Goal: Task Accomplishment & Management: Complete application form

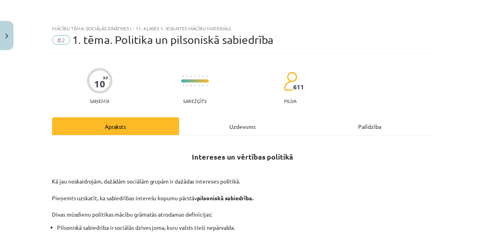
scroll to position [15, 0]
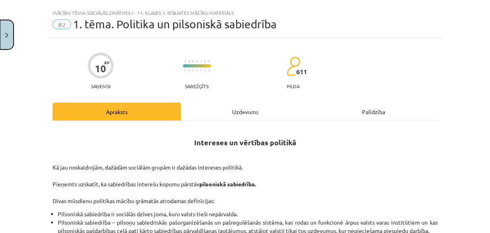
click at [4, 38] on button "Close" at bounding box center [7, 35] width 14 height 30
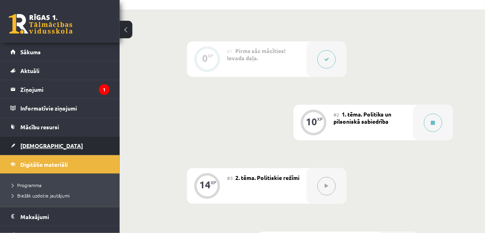
click at [42, 148] on span "[DEMOGRAPHIC_DATA]" at bounding box center [51, 145] width 63 height 7
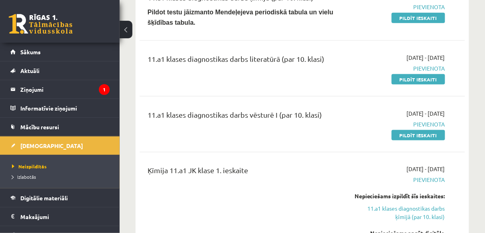
scroll to position [192, 0]
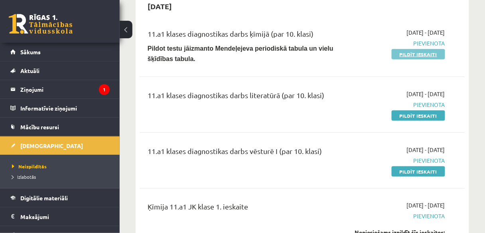
click at [398, 57] on link "Pildīt ieskaiti" at bounding box center [418, 54] width 53 height 10
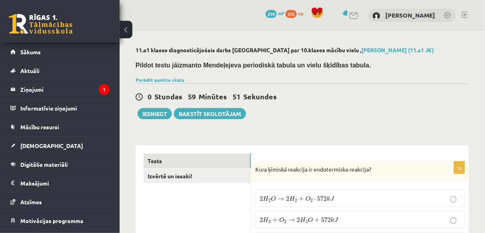
scroll to position [96, 0]
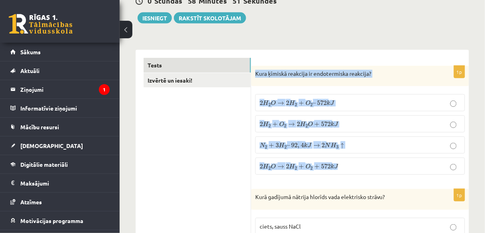
drag, startPoint x: 255, startPoint y: 73, endPoint x: 319, endPoint y: 89, distance: 65.9
click at [363, 176] on div "1p Kura ķīmiskā reakcija ir endotermiska reakcija? 2 H 2 O → 2 H 2 + O 2 – 572 …" at bounding box center [360, 124] width 218 height 116
copy div "Kura ķīmiskā reakcija ir endotermiska reakcija? 2 H 2 O → 2 H 2 + O 2 – 572 k J…"
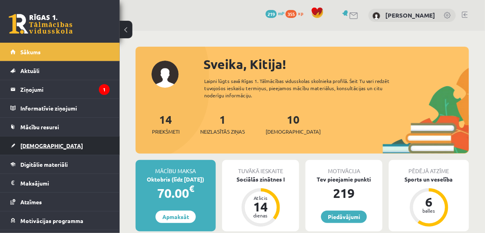
click at [44, 141] on link "[DEMOGRAPHIC_DATA]" at bounding box center [59, 145] width 99 height 18
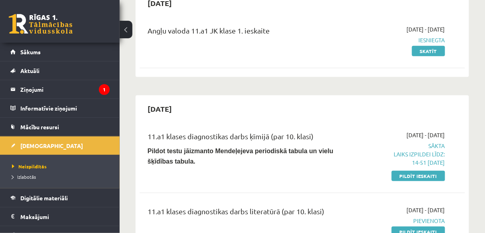
scroll to position [96, 0]
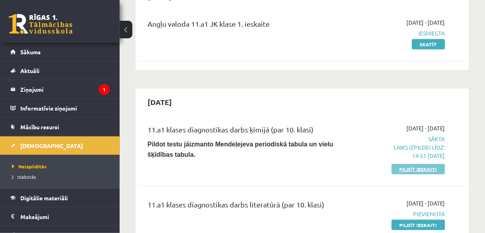
click at [424, 167] on link "Pildīt ieskaiti" at bounding box center [418, 169] width 53 height 10
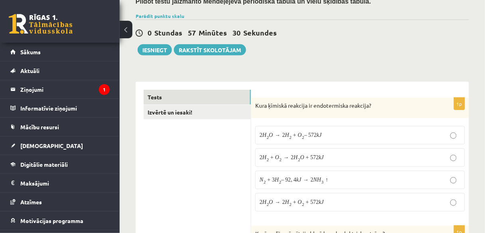
scroll to position [64, 0]
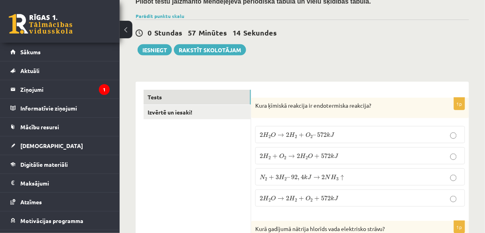
click at [321, 196] on span "572" at bounding box center [326, 198] width 10 height 5
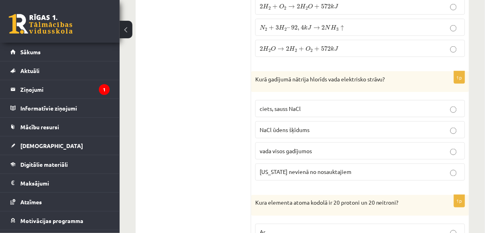
scroll to position [223, 0]
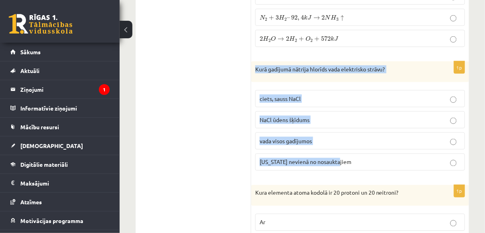
drag, startPoint x: 257, startPoint y: 68, endPoint x: 398, endPoint y: 153, distance: 165.4
click at [398, 153] on div "1p Kurā gadījumā nātrija hlorīds vada elektrisko strāvu? ciets, sauss NaCl NaCl…" at bounding box center [360, 119] width 218 height 116
copy div "Kurā gadījumā nātrija hlorīds vada elektrisko strāvu? ciets, sauss NaCl NaCl ūd…"
click at [330, 117] on p "NaCl ūdens šķīdums" at bounding box center [360, 120] width 201 height 8
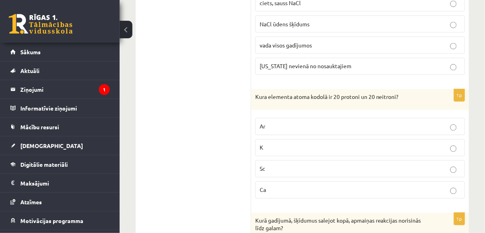
scroll to position [351, 0]
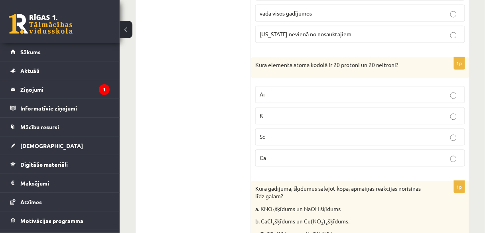
click at [377, 154] on p "Ca" at bounding box center [360, 158] width 201 height 8
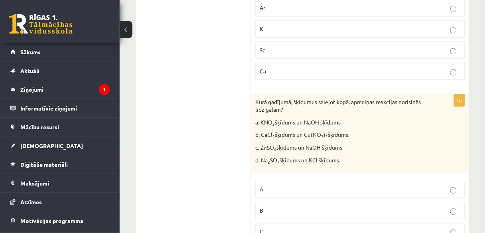
scroll to position [447, 0]
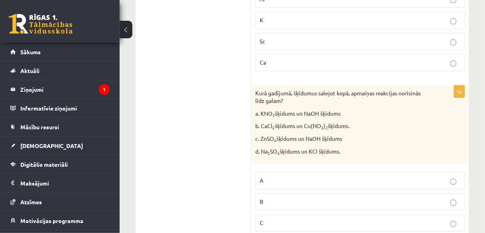
drag, startPoint x: 255, startPoint y: 89, endPoint x: 359, endPoint y: 150, distance: 121.5
click at [359, 150] on div "Kurā gadījumā, šķīdumus salejot kopā, apmaiņas reakcijas norisinās līdz galam? …" at bounding box center [360, 124] width 218 height 79
copy div "Kurā gadījumā, šķīdumus salejot kopā, apmaiņas reakcijas norisinās līdz galam? …"
click at [369, 135] on p "c. ZnSO 4 šķīdums un NaOH šķīdums" at bounding box center [340, 139] width 170 height 8
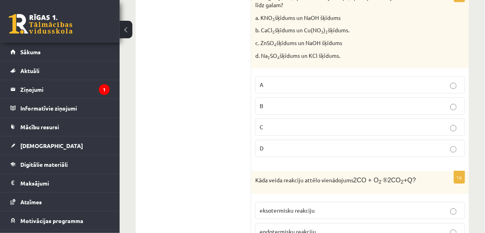
click at [310, 123] on p "C" at bounding box center [360, 127] width 201 height 8
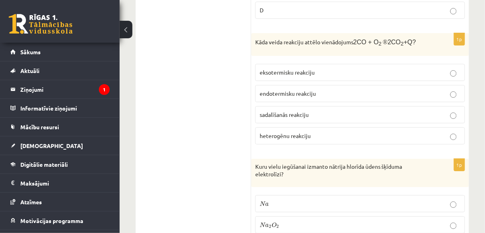
scroll to position [670, 0]
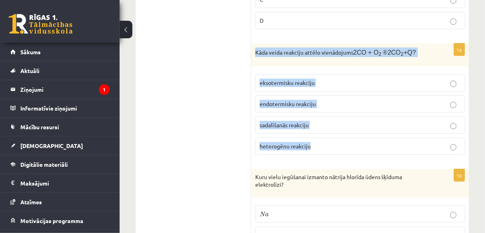
drag, startPoint x: 255, startPoint y: 47, endPoint x: 341, endPoint y: 138, distance: 124.5
click at [341, 138] on div "1p Kāda veida reakciju attēlo vienādojums 2CO + O 2 ® 2CO 2 +Q? eksotermisku re…" at bounding box center [360, 101] width 218 height 117
copy div "Kāda veida reakciju attēlo vienādojums 2CO + O 2 ® 2CO 2 +Q? eksotermisku reakc…"
click at [335, 79] on p "eksotermisku reakciju" at bounding box center [360, 83] width 201 height 8
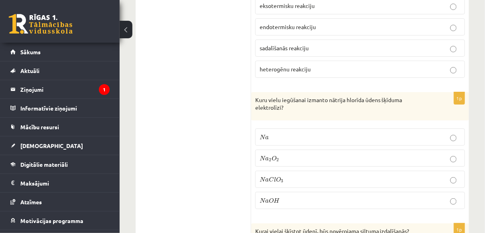
scroll to position [766, 0]
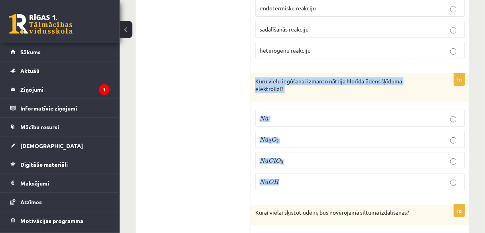
drag, startPoint x: 256, startPoint y: 74, endPoint x: 322, endPoint y: 163, distance: 111.5
click at [325, 165] on div "1p Kuru vielu iegūšanai izmanto nātrija hlorīda ūdens šķīduma elektrolīzi? N a …" at bounding box center [360, 134] width 218 height 123
copy div "Kuru vielu iegūšanai izmanto nātrija hlorīda ūdens šķīduma elektrolīzi? N a N a…"
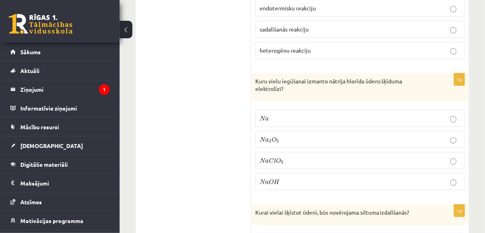
click at [319, 178] on p "N a O H N a O H" at bounding box center [360, 182] width 201 height 8
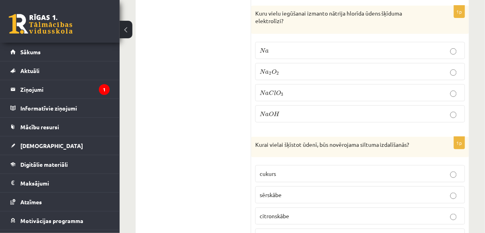
scroll to position [894, 0]
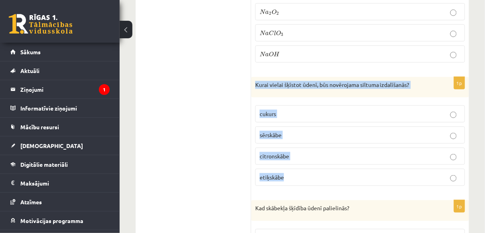
drag, startPoint x: 255, startPoint y: 74, endPoint x: 306, endPoint y: 158, distance: 98.3
click at [307, 167] on div "1p Kurai vielai šķīstot ūdenī, būs novērojama siltuma izdalīšanās? cukurs sērsk…" at bounding box center [360, 135] width 218 height 116
copy div "Kurai vielai šķīstot ūdenī, būs novērojama siltuma izdalīšanās? cukurs sērskābe…"
click at [338, 131] on p "sērskābe" at bounding box center [360, 135] width 201 height 8
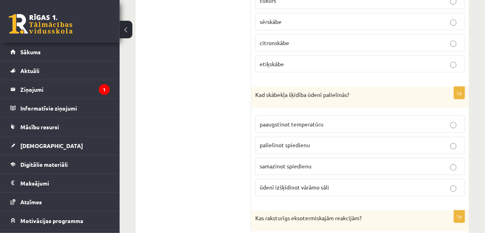
scroll to position [1021, 0]
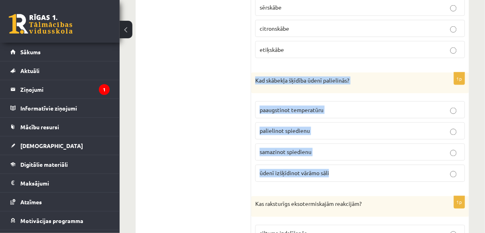
drag, startPoint x: 256, startPoint y: 71, endPoint x: 375, endPoint y: 164, distance: 151.7
click at [375, 164] on div "1p Kad skābekļa šķīdība ūdenī palielinās? paaugstinot temperatūru palielinot sp…" at bounding box center [360, 131] width 218 height 116
copy div "Kad skābekļa šķīdība ūdenī palielinās? paaugstinot temperatūru palielinot spied…"
click at [341, 127] on p "palielinot spiedienu" at bounding box center [360, 131] width 201 height 8
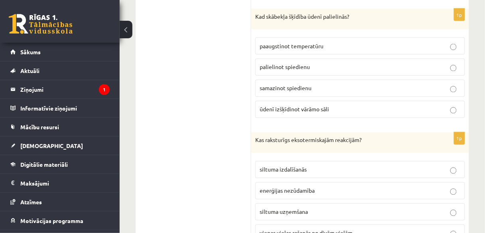
scroll to position [1149, 0]
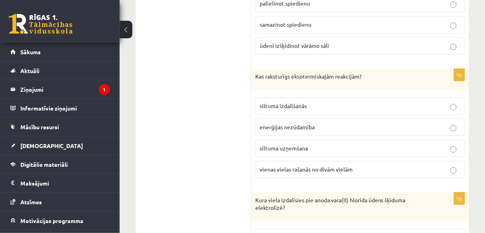
click at [339, 102] on p "siltuma izdalīšanās" at bounding box center [360, 106] width 201 height 8
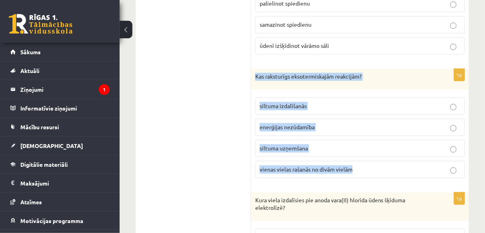
drag, startPoint x: 256, startPoint y: 67, endPoint x: 371, endPoint y: 154, distance: 144.4
click at [371, 154] on div "1p Kas raksturīgs eksotermiskajām reakcijām? siltuma izdalīšanās enerģijas nezū…" at bounding box center [360, 127] width 218 height 116
copy div "Kas raksturīgs eksotermiskajām reakcijām? siltuma izdalīšanās enerģijas nezūdam…"
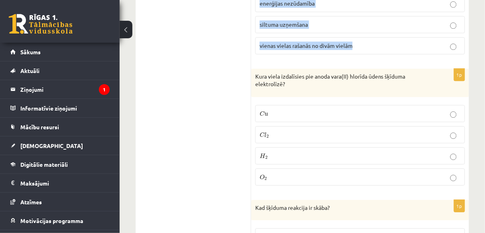
scroll to position [1277, 0]
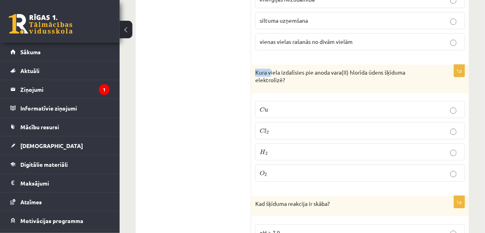
drag, startPoint x: 255, startPoint y: 60, endPoint x: 271, endPoint y: 63, distance: 16.3
click at [271, 65] on div "Kura viela izdalīsies pie anoda vara(II) hlorīda ūdens šķīduma elektrolīzē?" at bounding box center [360, 79] width 218 height 28
drag, startPoint x: 291, startPoint y: 75, endPoint x: 284, endPoint y: 71, distance: 7.9
click at [294, 75] on div "Kura viela izdalīsies pie anoda vara(II) hlorīda ūdens šķīduma elektrolīzē?" at bounding box center [360, 79] width 218 height 28
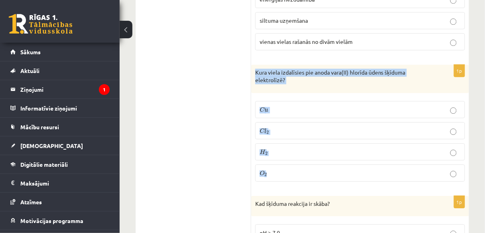
drag, startPoint x: 256, startPoint y: 60, endPoint x: 292, endPoint y: 156, distance: 102.4
click at [292, 156] on div "1p Kura viela izdalīsies pie anoda vara(II) hlorīda ūdens šķīduma elektrolīzē? …" at bounding box center [360, 126] width 218 height 123
copy div "Kura viela izdalīsies pie anoda vara(II) hlorīda ūdens šķīduma elektrolīzē? C u…"
click at [372, 126] on p "C l 2 C l 2" at bounding box center [360, 130] width 201 height 8
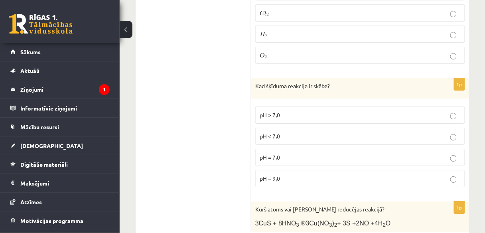
scroll to position [1404, 0]
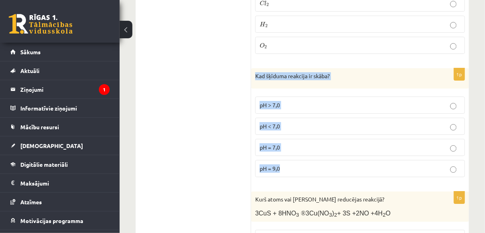
drag, startPoint x: 255, startPoint y: 63, endPoint x: 306, endPoint y: 135, distance: 87.8
click at [310, 154] on div "1p Kad šķīduma reakcija ir skāba? pH > 7,0 pH < 7,0 pH = 7,0 pH = 9,0" at bounding box center [360, 126] width 218 height 116
copy div "Kad šķīduma reakcija ir skāba? pH > 7,0 pH < 7,0 pH = 7,0 pH = 9,0"
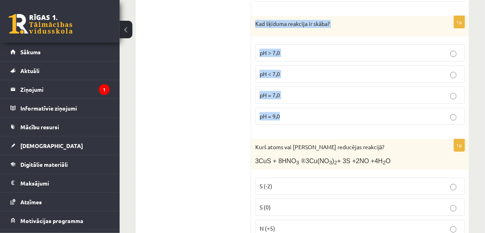
scroll to position [1436, 0]
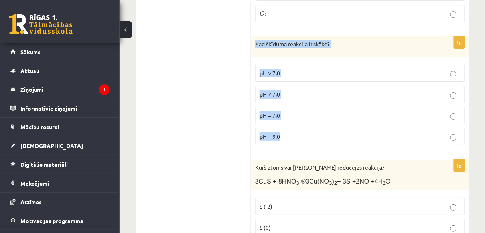
click at [320, 86] on label "pH < 7,0" at bounding box center [360, 94] width 210 height 17
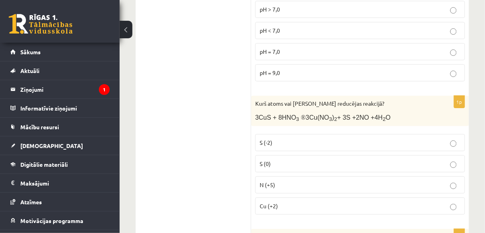
scroll to position [1532, 0]
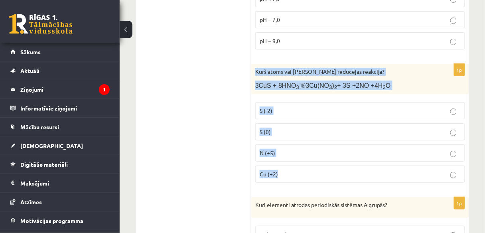
drag, startPoint x: 256, startPoint y: 58, endPoint x: 331, endPoint y: 157, distance: 124.2
click at [331, 157] on div "1p Kurš atoms vai jons reducējas reakcijā? 3CuS + 8HNO 3 ® 3Cu(NO 3 ) 2 + 3S +2…" at bounding box center [360, 126] width 218 height 125
copy div "Kurš atoms vai jons reducējas reakcijā? 3CuS + 8HNO 3 ® 3Cu(NO 3 ) 2 + 3S +2NO …"
click at [290, 149] on p "N (+5)" at bounding box center [360, 153] width 201 height 8
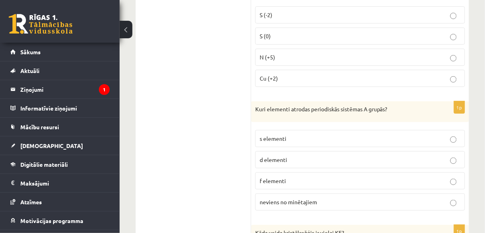
scroll to position [1660, 0]
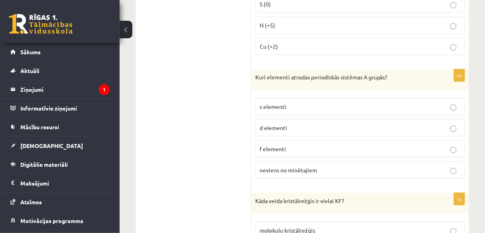
click at [268, 98] on label "s elementi" at bounding box center [360, 106] width 210 height 17
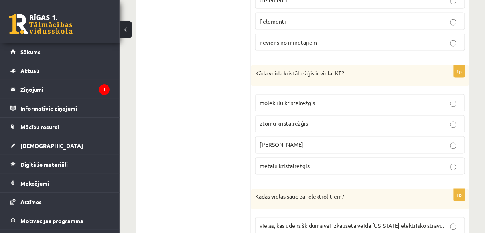
scroll to position [1819, 0]
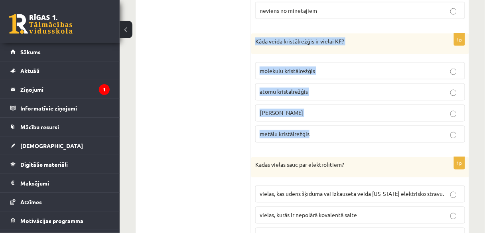
drag, startPoint x: 255, startPoint y: 24, endPoint x: 323, endPoint y: 116, distance: 114.2
click at [323, 116] on div "1p Kāda veida kristālrežģis ir vielai KF? molekulu kristālrežģis atomu kristālr…" at bounding box center [360, 92] width 218 height 116
click at [318, 109] on p "jonu kristālrežģis" at bounding box center [360, 113] width 201 height 8
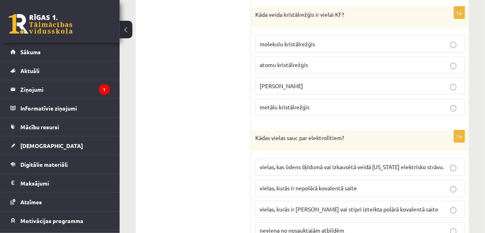
scroll to position [1883, 0]
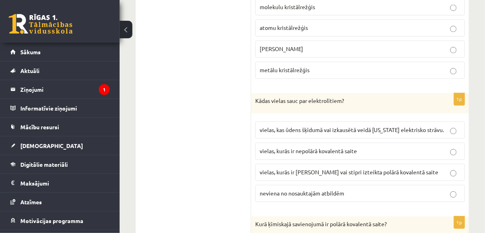
click at [393, 122] on label "vielas, kas ūdens šķīdumā vai izkausētā veidā nevada elektrisko strāvu." at bounding box center [360, 130] width 210 height 17
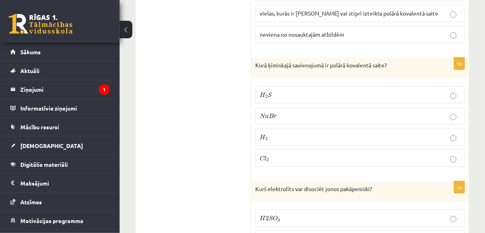
scroll to position [2043, 0]
click at [284, 90] on p "H 2 S H 2 S" at bounding box center [360, 94] width 201 height 8
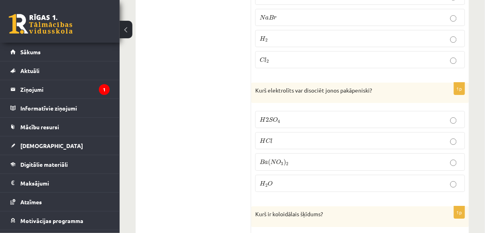
scroll to position [2171, 0]
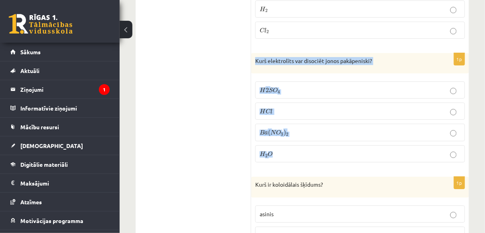
drag, startPoint x: 257, startPoint y: 40, endPoint x: 289, endPoint y: 120, distance: 86.2
click at [289, 130] on div "1p Kurš elektrolīts var disociēt jonos pakāpeniski? H 2 S O 4 H 2 S O 4 H C l H…" at bounding box center [360, 111] width 218 height 116
click at [331, 86] on p "H 2 S O 4 H 2 S O 4" at bounding box center [360, 90] width 201 height 8
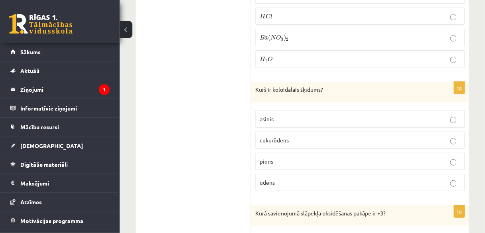
scroll to position [2266, 0]
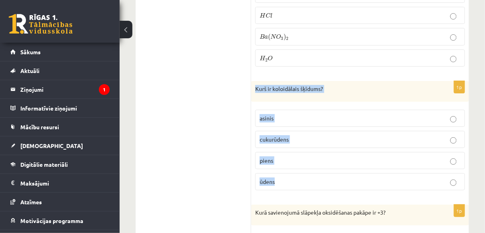
drag, startPoint x: 256, startPoint y: 67, endPoint x: 284, endPoint y: 157, distance: 94.0
click at [284, 157] on div "1p Kurš ir koloidālais šķīdums? asinis cukurūdens piens ūdens" at bounding box center [360, 139] width 218 height 116
click at [314, 152] on label "piens" at bounding box center [360, 160] width 210 height 17
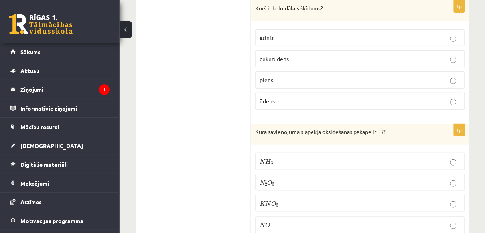
scroll to position [2362, 0]
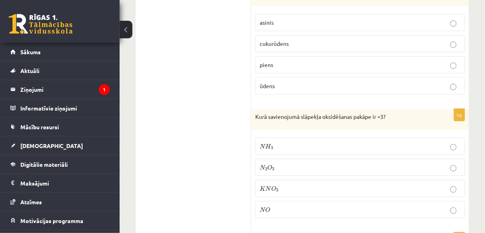
click at [313, 163] on p "N 2 O 3 N 2 O 3" at bounding box center [360, 167] width 201 height 8
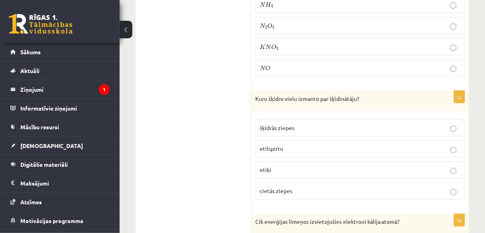
scroll to position [2522, 0]
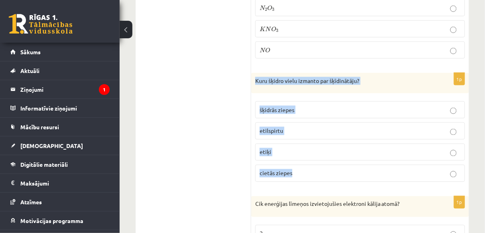
drag, startPoint x: 256, startPoint y: 56, endPoint x: 397, endPoint y: 151, distance: 169.9
click at [400, 153] on div "1p Kuru šķidro vielu izmanto par šķīdinātāju? šķidrās ziepes etilspirtu etiķi c…" at bounding box center [360, 131] width 218 height 116
click at [332, 127] on p "etilspirtu" at bounding box center [360, 131] width 201 height 8
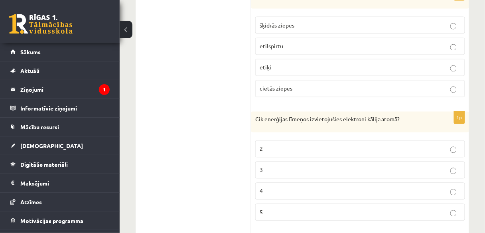
scroll to position [2617, 0]
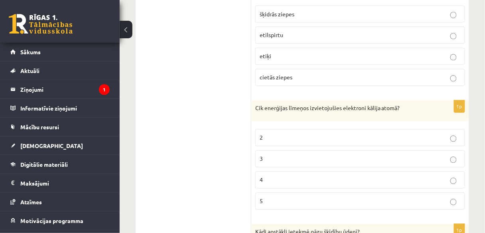
click at [290, 176] on p "4" at bounding box center [360, 180] width 201 height 8
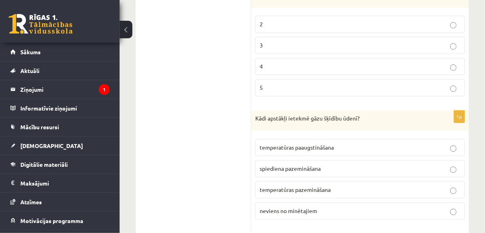
scroll to position [2745, 0]
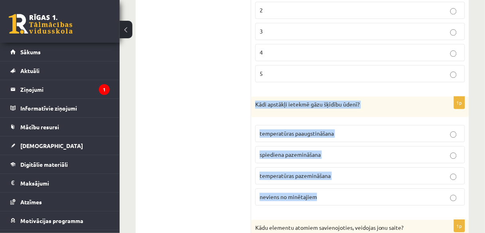
drag, startPoint x: 257, startPoint y: 79, endPoint x: 345, endPoint y: 166, distance: 124.1
click at [345, 166] on div "1p Kādi apstākļi ietekmē gāzu šķīdību ūdenī? temperatūras paaugstināšana spiedi…" at bounding box center [360, 155] width 218 height 116
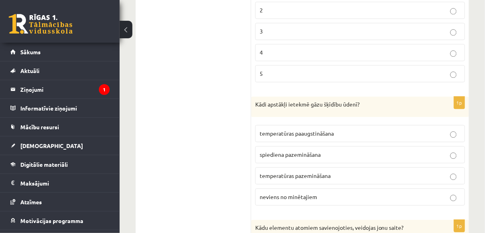
click at [352, 172] on p "temperatūras pazemināšana" at bounding box center [360, 176] width 201 height 8
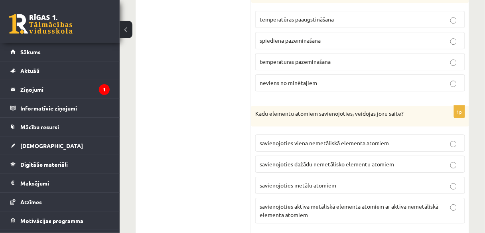
scroll to position [2873, 0]
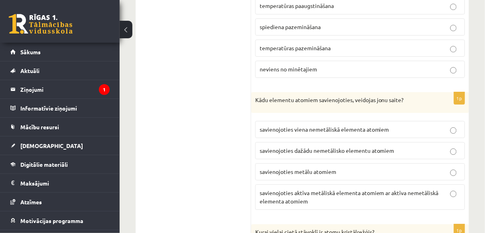
click at [339, 189] on p "savienojoties aktīva metāliskā elementa atomiem ar aktīva nemetāliskā elementa …" at bounding box center [360, 197] width 201 height 17
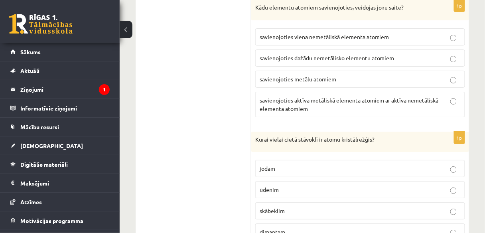
scroll to position [3000, 0]
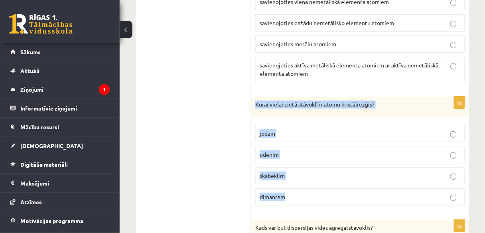
drag, startPoint x: 256, startPoint y: 76, endPoint x: 329, endPoint y: 162, distance: 113.3
click at [332, 164] on div "1p Kurai vielai cietā stāvoklī ir atomu kristālrežģis? jodam ūdenim skābeklim d…" at bounding box center [360, 155] width 218 height 116
click at [301, 193] on p "dimantam" at bounding box center [360, 197] width 201 height 8
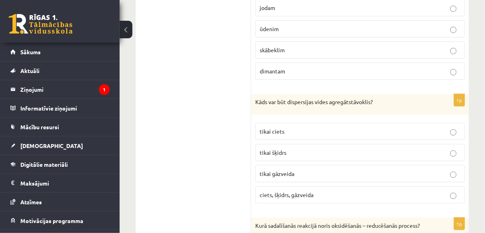
scroll to position [3128, 0]
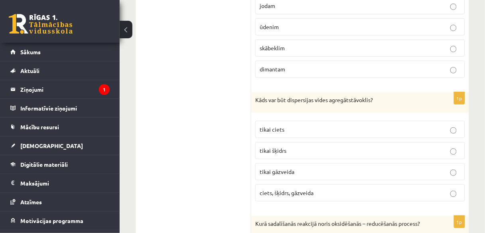
click at [346, 146] on p "tikai šķidrs" at bounding box center [360, 150] width 201 height 8
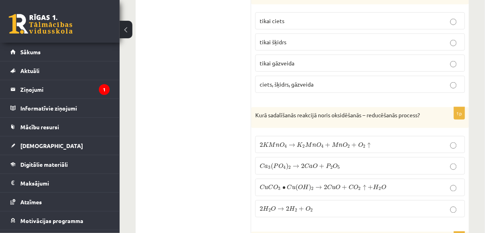
scroll to position [3247, 0]
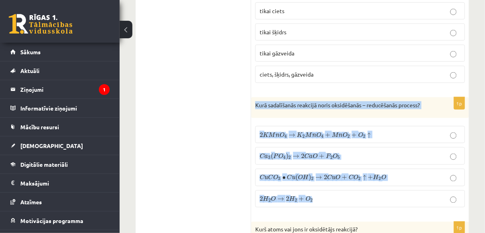
drag, startPoint x: 255, startPoint y: 75, endPoint x: 343, endPoint y: 113, distance: 95.6
click at [364, 168] on div "1p Kurā sadalīšanās reakcijā noris oksidēšanās – reducēšanās process? 2 K M n O…" at bounding box center [360, 155] width 218 height 117
click at [409, 130] on p "2 K M n O 4 → K 2 M n O 4 + M n O 2 + O 2 ↑ 2 K M n O 4 → K 2 M n O 4 + M n O 2…" at bounding box center [360, 134] width 201 height 8
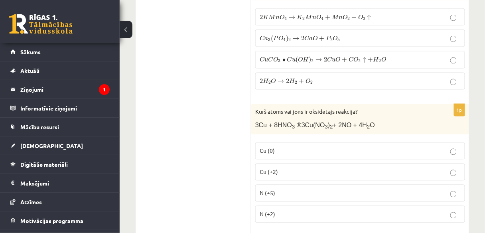
scroll to position [3374, 0]
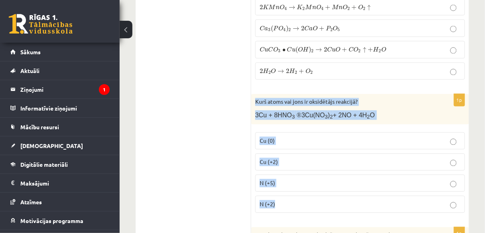
drag, startPoint x: 256, startPoint y: 69, endPoint x: 305, endPoint y: 166, distance: 108.5
click at [307, 168] on div "1p Kurš atoms vai jons ir oksidētājs reakcijā? 3Cu + 8HNO 3 ® 3Cu(NO 3 ) 2 + 2N…" at bounding box center [360, 156] width 218 height 125
click at [292, 179] on p "N (+5)" at bounding box center [360, 183] width 201 height 8
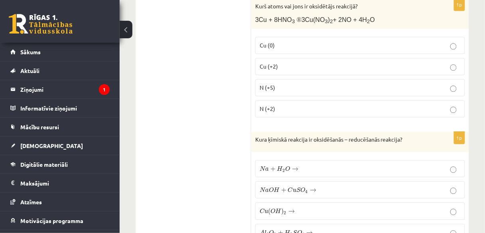
scroll to position [3502, 0]
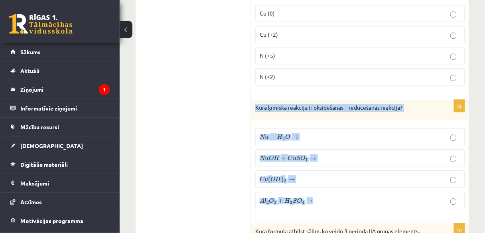
drag, startPoint x: 256, startPoint y: 72, endPoint x: 341, endPoint y: 156, distance: 119.4
click at [341, 158] on div "1p Kura ķīmiskā reakcija ir oksidēšanās – reducēšanās reakcija? N a + H 2 O → N…" at bounding box center [360, 158] width 218 height 116
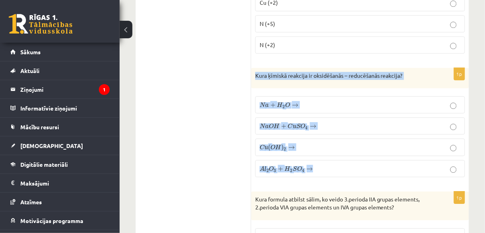
click at [326, 96] on label "N a + H 2 O → N a + H 2 O →" at bounding box center [360, 104] width 210 height 17
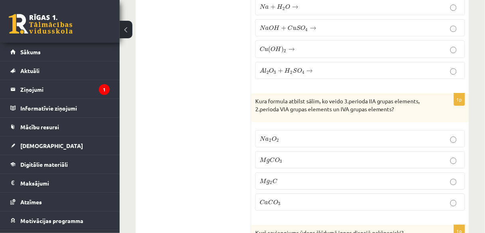
scroll to position [3630, 0]
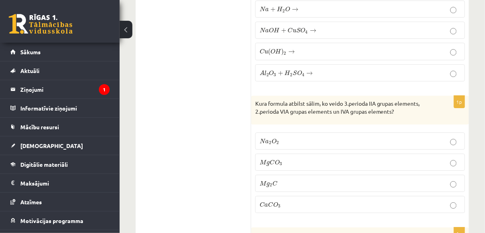
click at [287, 154] on label "M g C O 3 M g C O 3" at bounding box center [360, 162] width 210 height 17
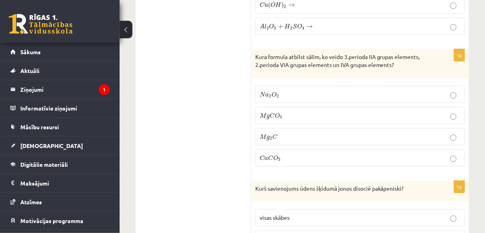
scroll to position [3725, 0]
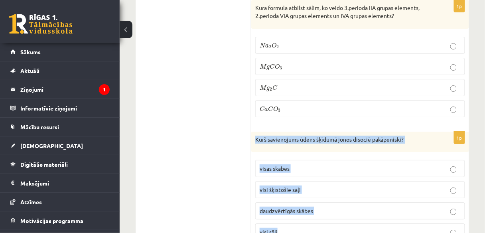
drag, startPoint x: 257, startPoint y: 103, endPoint x: 340, endPoint y: 195, distance: 124.3
click at [340, 195] on div "1p Kurš savienojums ūdens šķīdumā jonos disociē pakāpeniski? visas skābes visi …" at bounding box center [360, 190] width 218 height 116
click at [332, 202] on label "daudzvērtīgās skābes" at bounding box center [360, 210] width 210 height 17
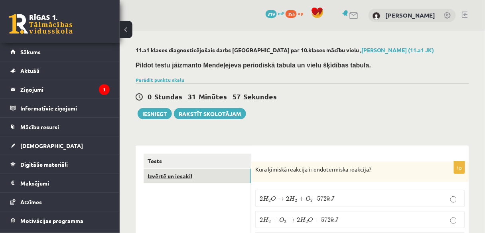
click at [184, 176] on link "Izvērtē un iesaki!" at bounding box center [197, 176] width 107 height 15
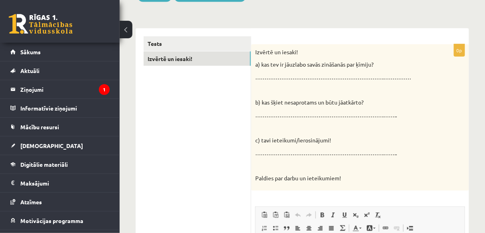
scroll to position [160, 0]
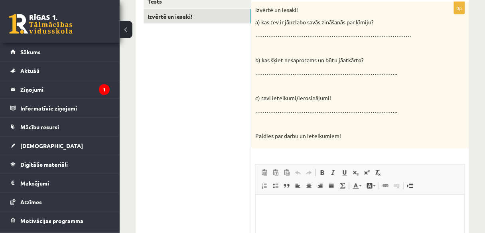
click at [293, 202] on html at bounding box center [359, 207] width 209 height 24
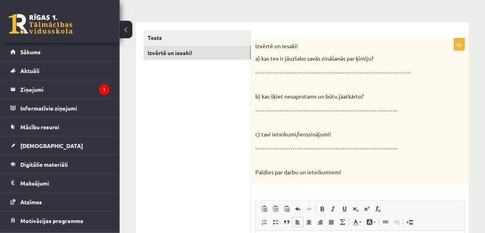
scroll to position [96, 0]
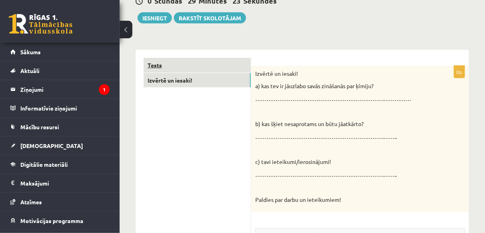
click at [183, 62] on link "Tests" at bounding box center [197, 65] width 107 height 15
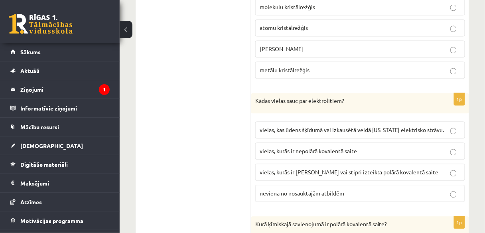
scroll to position [0, 0]
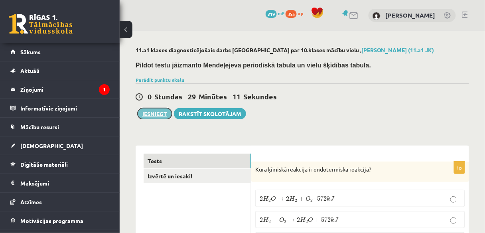
click at [152, 112] on button "Iesniegt" at bounding box center [155, 113] width 34 height 11
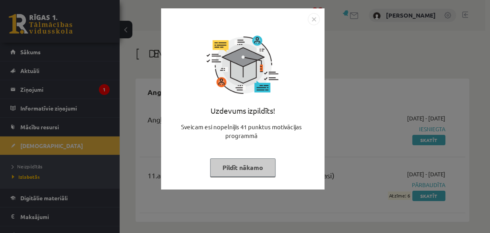
click at [248, 168] on button "Pildīt nākamo" at bounding box center [242, 167] width 65 height 18
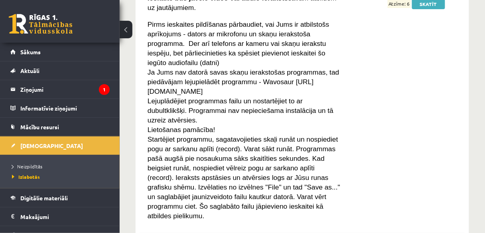
scroll to position [735, 0]
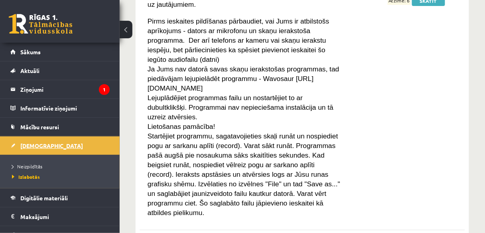
click at [42, 143] on span "[DEMOGRAPHIC_DATA]" at bounding box center [51, 145] width 63 height 7
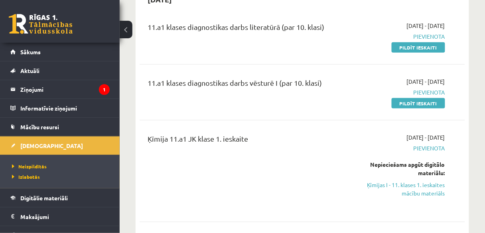
scroll to position [161, 0]
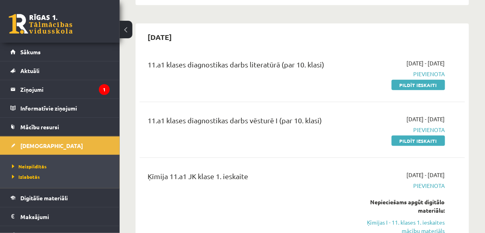
drag, startPoint x: 409, startPoint y: 84, endPoint x: 271, endPoint y: 36, distance: 146.0
click at [409, 84] on link "Pildīt ieskaiti" at bounding box center [418, 85] width 53 height 10
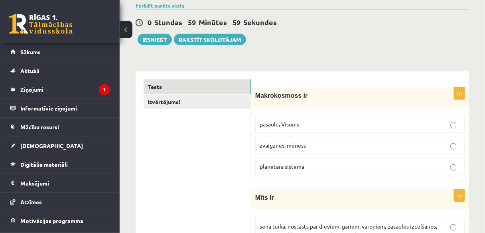
scroll to position [64, 0]
click at [338, 144] on p "zvaigznes, mēness" at bounding box center [360, 145] width 201 height 8
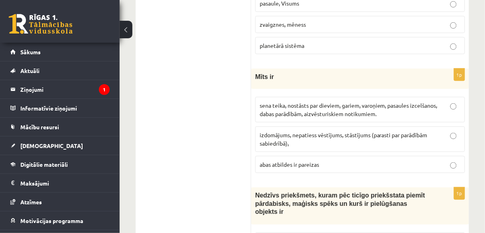
scroll to position [192, 0]
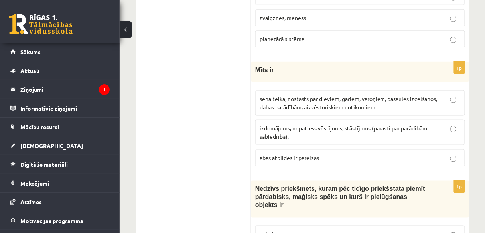
click at [371, 97] on span "sena teika, nostāsts par dieviem, gariem, varoņiem, pasaules izcelšanos, dabas …" at bounding box center [349, 103] width 178 height 16
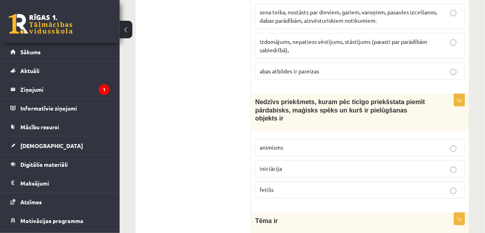
scroll to position [319, 0]
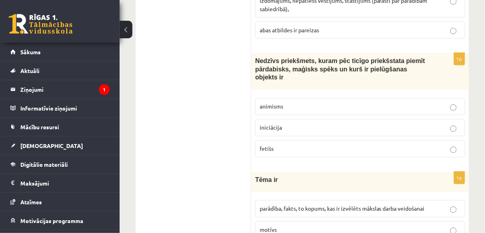
click at [390, 140] on label "fetišs" at bounding box center [360, 148] width 210 height 17
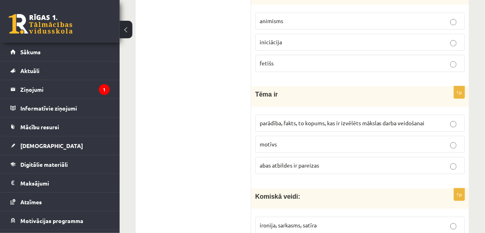
scroll to position [415, 0]
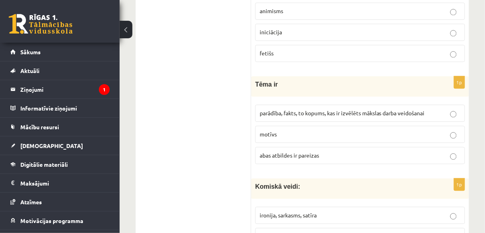
click at [435, 109] on p "parādība, fakts, to kopums, kas ir izvēlēts mākslas darba veidošanai" at bounding box center [360, 113] width 201 height 8
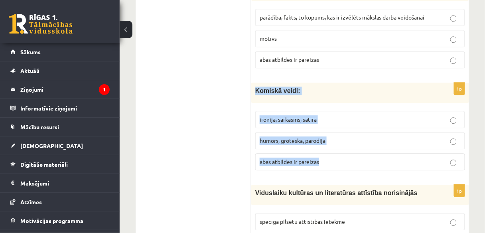
drag, startPoint x: 255, startPoint y: 79, endPoint x: 354, endPoint y: 143, distance: 117.9
click at [354, 143] on div "1p Komiskā veidi: [GEOGRAPHIC_DATA], [GEOGRAPHIC_DATA], [GEOGRAPHIC_DATA] humor…" at bounding box center [360, 130] width 218 height 94
copy div "Komiskā veidi: ironija, sarkasms, satīra humors, groteska, parodija abas atbild…"
click at [346, 158] on p "abas atbildes ir pareizas" at bounding box center [360, 162] width 201 height 8
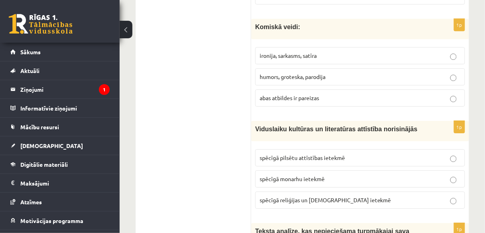
scroll to position [606, 0]
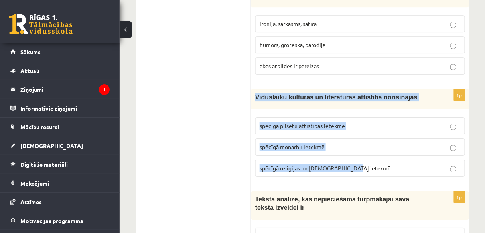
drag, startPoint x: 257, startPoint y: 84, endPoint x: 381, endPoint y: 151, distance: 141.2
click at [381, 151] on div "1p Viduslaiku kultūras un literatūras attīstība norisinājās spēcīgā pilsētu att…" at bounding box center [360, 136] width 218 height 94
click at [372, 164] on p "spēcīgā reliģijas un [DEMOGRAPHIC_DATA] ietekmē" at bounding box center [360, 168] width 201 height 8
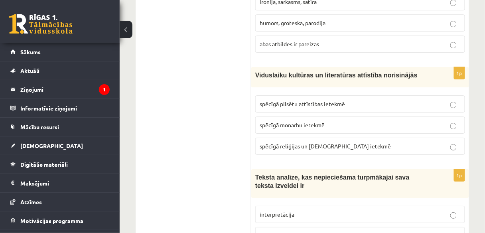
scroll to position [702, 0]
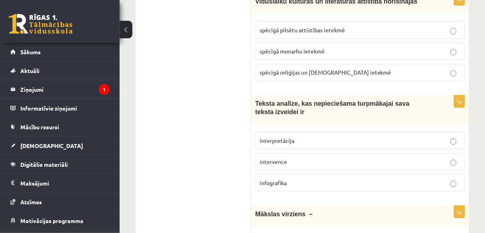
click at [344, 132] on label "interpretācija" at bounding box center [360, 140] width 210 height 17
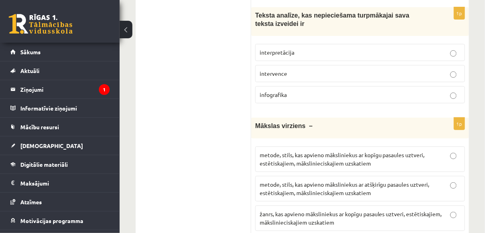
scroll to position [830, 0]
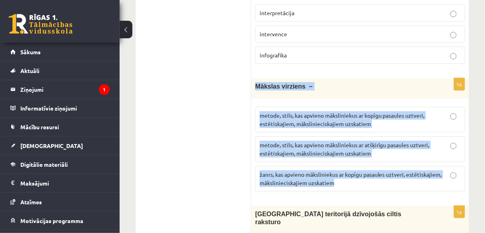
drag, startPoint x: 256, startPoint y: 71, endPoint x: 339, endPoint y: 130, distance: 101.9
click at [357, 171] on div "1p Mākslas virziens – metode, stils, kas apvieno māksliniekus ar kopīgu pasaule…" at bounding box center [360, 137] width 218 height 119
copy div "Mākslas virziens – metode, stils, kas apvieno māksliniekus ar kopīgu pasaules u…"
click at [458, 111] on p "metode, stils, kas apvieno māksliniekus ar kopīgu pasaules uztveri, estētiskaji…" at bounding box center [360, 119] width 201 height 17
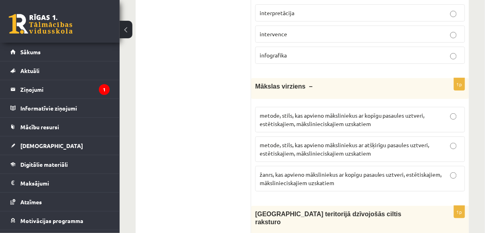
scroll to position [926, 0]
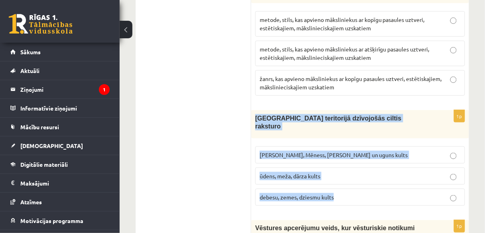
drag, startPoint x: 256, startPoint y: 104, endPoint x: 383, endPoint y: 144, distance: 133.9
click at [387, 167] on div "1p [GEOGRAPHIC_DATA] teritorijā dzīvojošās ciltis raksturo [PERSON_NAME], Mēnes…" at bounding box center [360, 161] width 218 height 103
drag, startPoint x: 359, startPoint y: 109, endPoint x: 359, endPoint y: 102, distance: 6.4
copy div "Latvijas teritorijā dzīvojošās ciltis raksturo Saules, Mēness, Pērkona un uguns…"
click at [411, 146] on label "Saules, Mēness, Pērkona un uguns kults" at bounding box center [360, 154] width 210 height 17
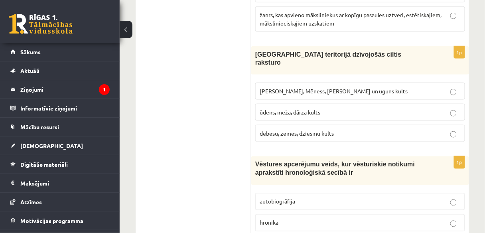
scroll to position [1021, 0]
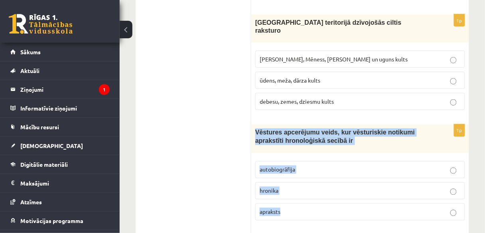
drag, startPoint x: 257, startPoint y: 107, endPoint x: 323, endPoint y: 165, distance: 88.5
click at [326, 182] on div "1p Vēstures apcerējumu veids, kur vēsturiskie notikumi aprakstīti hronoloģiskā …" at bounding box center [360, 175] width 218 height 103
copy div "Vēstures apcerējumu veids, kur vēsturiskie notikumi aprakstīti hronoloģiskā sec…"
click at [292, 182] on label "hronika" at bounding box center [360, 190] width 210 height 17
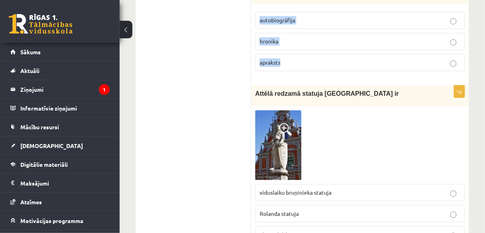
scroll to position [1181, 0]
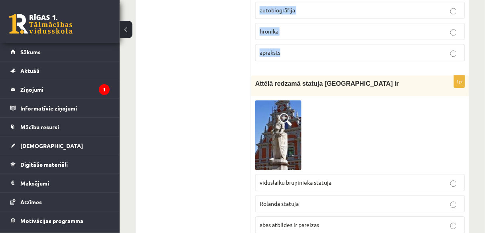
click at [300, 179] on span "viduslaiku bruņinieka statuja" at bounding box center [296, 182] width 72 height 7
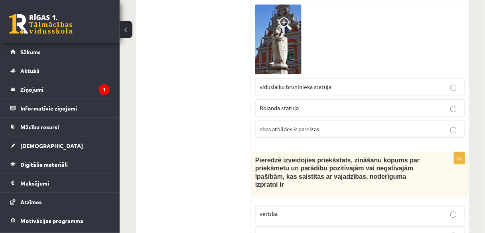
scroll to position [1309, 0]
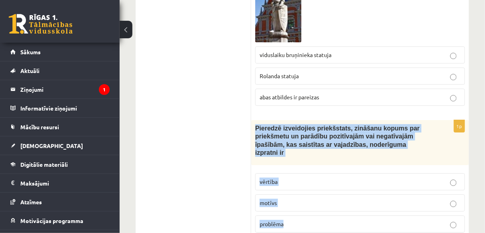
drag, startPoint x: 256, startPoint y: 100, endPoint x: 362, endPoint y: 180, distance: 133.0
click at [363, 182] on div "1p Pieredzē izveidojies priekšstats, zināšanu kopums par priekšmetu un parādību…" at bounding box center [360, 179] width 218 height 119
copy div "Pieredzē izveidojies priekšstats, zināšanu kopums par priekšmetu un parādību po…"
click at [328, 178] on p "vērtība" at bounding box center [360, 182] width 201 height 8
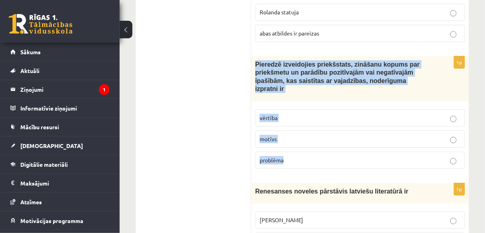
scroll to position [1436, 0]
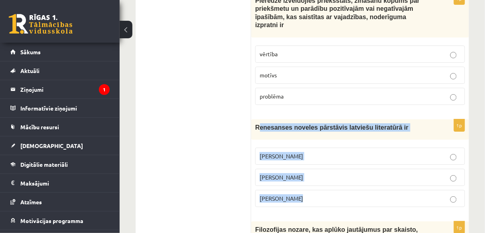
drag, startPoint x: 257, startPoint y: 91, endPoint x: 327, endPoint y: 111, distance: 72.5
click at [342, 159] on div "1p Renesanses noveles pārstāvis latviešu literatūrā ir Rūdolfs Blaumanis Kārlis…" at bounding box center [360, 166] width 218 height 94
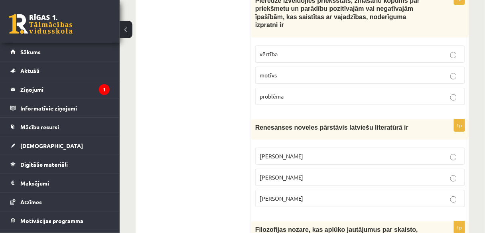
click at [255, 119] on div "Renesanses noveles pārstāvis latviešu literatūrā ir" at bounding box center [360, 129] width 218 height 20
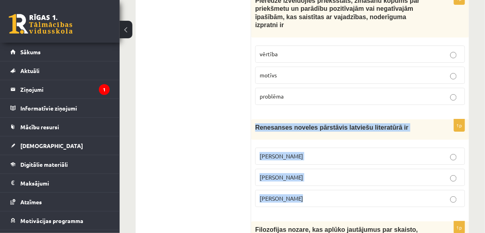
drag, startPoint x: 255, startPoint y: 91, endPoint x: 309, endPoint y: 152, distance: 81.1
click at [312, 156] on div "1p Renesanses noveles pārstāvis latviešu literatūrā ir Rūdolfs Blaumanis Kārlis…" at bounding box center [360, 166] width 218 height 94
copy div "Renesanses noveles pārstāvis latviešu literatūrā ir Rūdolfs Blaumanis Kārlis Sk…"
click at [351, 194] on p "Jānis Ezeriņš" at bounding box center [360, 198] width 201 height 8
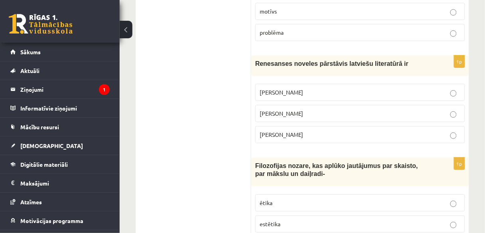
scroll to position [1532, 0]
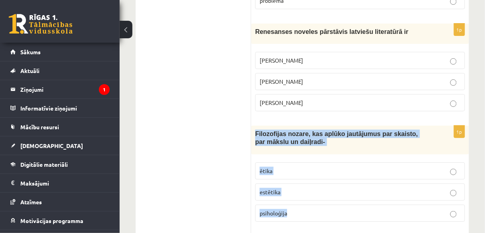
drag, startPoint x: 256, startPoint y: 98, endPoint x: 356, endPoint y: 182, distance: 131.1
click at [356, 184] on div "1p Filozofijas nozare, kas aplūko jautājumus par skaisto, par mākslu un daiļrad…" at bounding box center [360, 177] width 218 height 103
copy div "Filozofijas nozare, kas aplūko jautājumus par skaisto, par mākslu un daiļradi- …"
click at [335, 188] on p "estētika" at bounding box center [360, 192] width 201 height 8
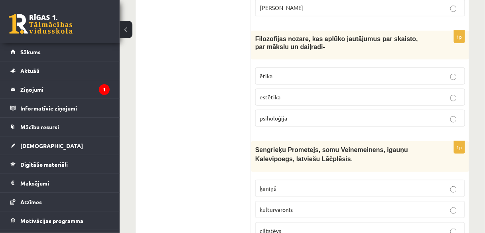
scroll to position [1628, 0]
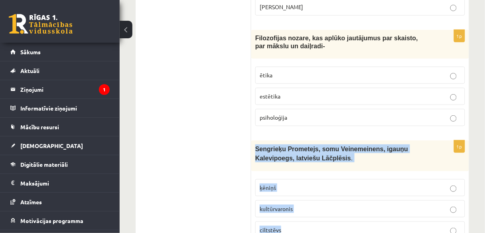
drag, startPoint x: 255, startPoint y: 112, endPoint x: 329, endPoint y: 153, distance: 84.1
click at [337, 181] on div "1p Sengrieķu Prometejs, somu Veinemeinens, igauņu Kalevipoegs, latviešu Lāčplēs…" at bounding box center [360, 192] width 218 height 105
copy div "Sengrieķu Prometejs, somu Veinemeinens, igauņu Kalevipoegs, latviešu Lāčplēsis …"
click at [361, 200] on label "kultūrvaronis" at bounding box center [360, 208] width 210 height 17
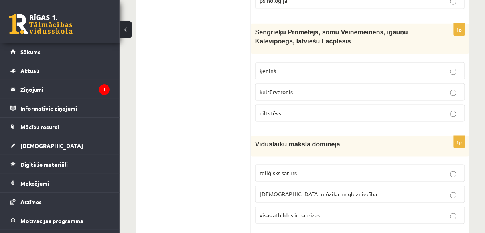
scroll to position [1756, 0]
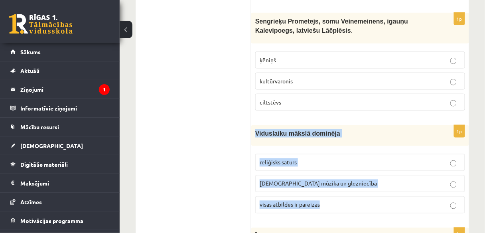
drag, startPoint x: 257, startPoint y: 94, endPoint x: 364, endPoint y: 146, distance: 119.2
click at [370, 150] on div "1p Viduslaiku mākslā dominēja reliģisks saturs baznīcas mūzika un glezniecība v…" at bounding box center [360, 172] width 218 height 94
click at [267, 130] on span "Viduslaiku mākslā dominēja" at bounding box center [297, 133] width 85 height 7
drag, startPoint x: 257, startPoint y: 95, endPoint x: 365, endPoint y: 146, distance: 120.1
click at [383, 178] on div "1p Viduslaiku mākslā dominēja reliģisks saturs baznīcas mūzika un glezniecība v…" at bounding box center [360, 172] width 218 height 94
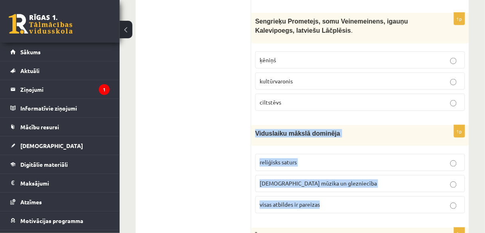
click at [359, 196] on label "visas atbildes ir pareizas" at bounding box center [360, 204] width 210 height 17
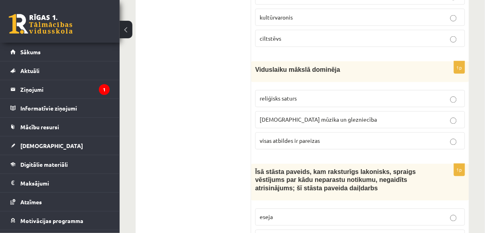
scroll to position [1883, 0]
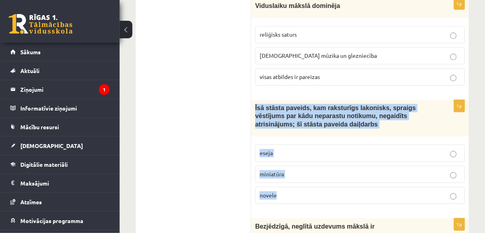
drag, startPoint x: 256, startPoint y: 68, endPoint x: 382, endPoint y: 155, distance: 152.9
click at [383, 160] on div "1p Īsā stāsta paveids, kam raksturīgs lakonisks, spraigs vēstījums par kādu nep…" at bounding box center [360, 155] width 218 height 111
copy div "Īsā stāsta paveids, kam raksturīgs lakonisks, spraigs vēstījums par kādu nepara…"
click at [306, 192] on p "novele" at bounding box center [360, 196] width 201 height 8
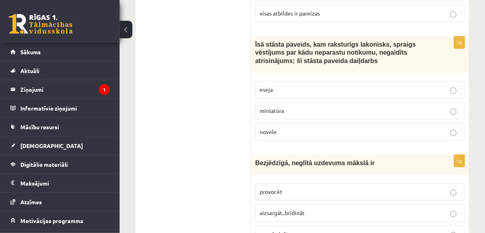
scroll to position [1979, 0]
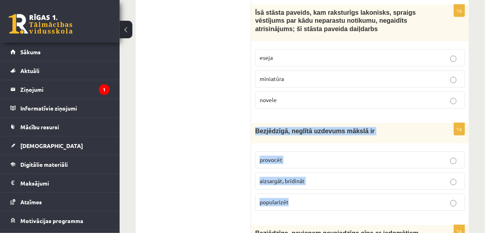
drag, startPoint x: 255, startPoint y: 91, endPoint x: 319, endPoint y: 116, distance: 68.3
click at [343, 154] on div "1p Bezjēdzīgā, neglītā uzdevums mākslā ir provocēt aizsargāt, brīdināt populari…" at bounding box center [360, 170] width 218 height 94
copy div "Bezjēdzīgā, neglītā uzdevums mākslā ir provocēt aizsargāt, brīdināt popularizēt"
click at [326, 156] on p "provocēt" at bounding box center [360, 160] width 201 height 8
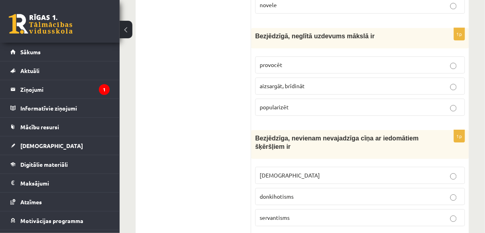
scroll to position [2075, 0]
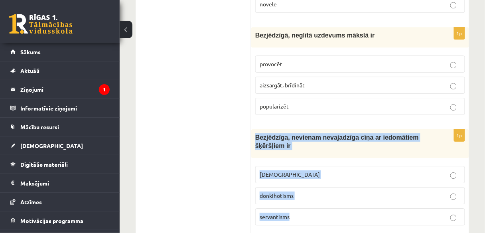
drag, startPoint x: 255, startPoint y: 95, endPoint x: 328, endPoint y: 171, distance: 104.4
click at [328, 171] on div "1p Bezjēdzīga, nevienam nevajadzīga cīņa ar iedomātiem šķēršļiem ir minhauzenis…" at bounding box center [360, 180] width 218 height 103
click at [304, 129] on div "Bezjēdzīga, nevienam nevajadzīga cīņa ar iedomātiem šķēršļiem ir" at bounding box center [360, 143] width 218 height 29
drag, startPoint x: 255, startPoint y: 96, endPoint x: 357, endPoint y: 178, distance: 130.5
click at [357, 178] on div "1p Bezjēdzīga, nevienam nevajadzīga cīņa ar iedomātiem šķēršļiem ir minhauzenis…" at bounding box center [360, 180] width 218 height 103
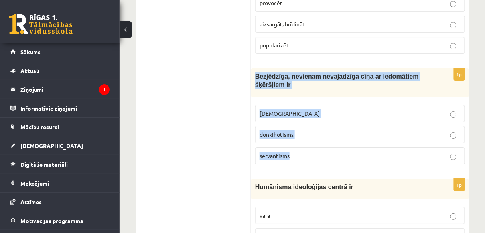
scroll to position [2139, 0]
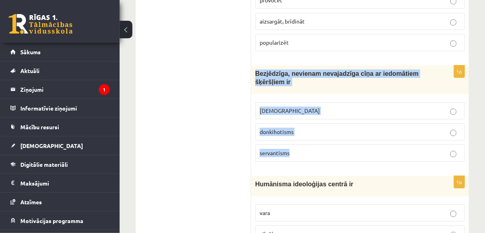
click at [438, 123] on label "donkihotisms" at bounding box center [360, 131] width 210 height 17
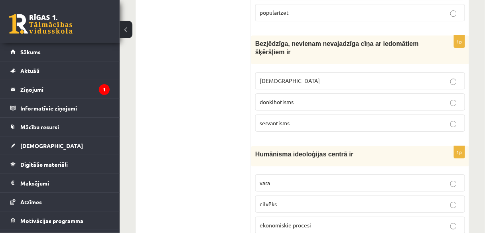
scroll to position [2202, 0]
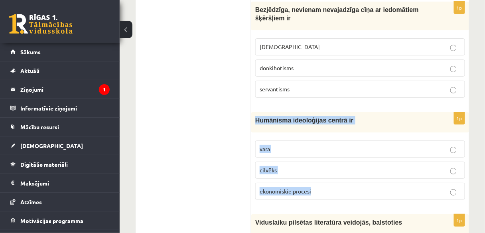
drag, startPoint x: 257, startPoint y: 77, endPoint x: 360, endPoint y: 145, distance: 123.7
click at [361, 149] on div "1p Humānisma ideoloģijas centrā ir vara cilvēks ekonomiskie procesi" at bounding box center [360, 159] width 218 height 94
click at [338, 166] on p "cilvēks" at bounding box center [360, 170] width 201 height 8
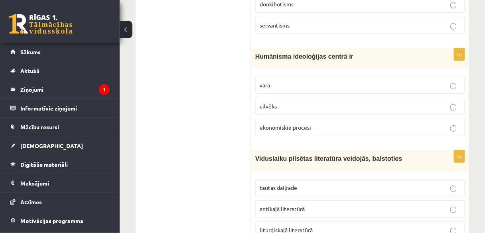
scroll to position [2298, 0]
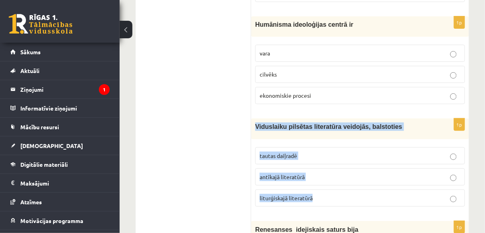
drag, startPoint x: 256, startPoint y: 84, endPoint x: 383, endPoint y: 151, distance: 144.2
click at [384, 152] on div "1p Viduslaiku pilsētas literatūra veidojās, balstoties tautas daiļradē antīkajā…" at bounding box center [360, 166] width 218 height 94
click at [334, 194] on p "liturģiskajā literatūrā" at bounding box center [360, 198] width 201 height 8
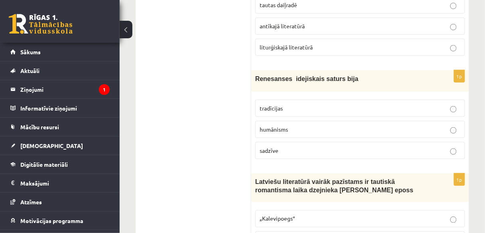
scroll to position [2385, 0]
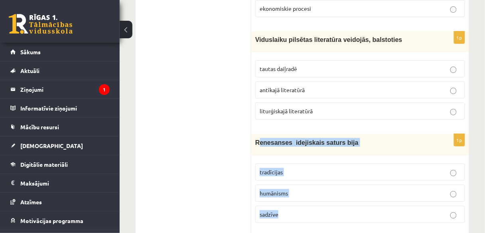
drag, startPoint x: 257, startPoint y: 99, endPoint x: 346, endPoint y: 161, distance: 108.6
click at [354, 170] on div "1p Renesanses idejiskais saturs bija tradīcijas humānisms sadzīve" at bounding box center [360, 181] width 218 height 95
drag, startPoint x: 255, startPoint y: 101, endPoint x: 339, endPoint y: 170, distance: 108.8
click at [340, 174] on div "1p Renesanses idejiskais saturs bija tradīcijas humānisms sadzīve" at bounding box center [360, 181] width 218 height 95
click at [311, 189] on p "humānisms" at bounding box center [360, 193] width 201 height 8
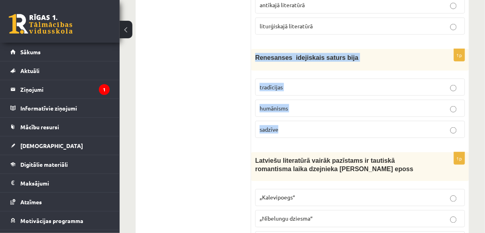
scroll to position [2481, 0]
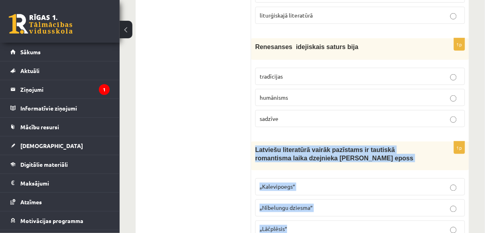
drag, startPoint x: 256, startPoint y: 104, endPoint x: 350, endPoint y: 177, distance: 119.7
click at [351, 178] on div "1p Latviešu literatūrā vairāk pazīstams ir tautiskā romantisma laika dzejnieka …" at bounding box center [360, 193] width 218 height 103
click at [314, 225] on p "„Lāčplēsis”" at bounding box center [360, 229] width 201 height 8
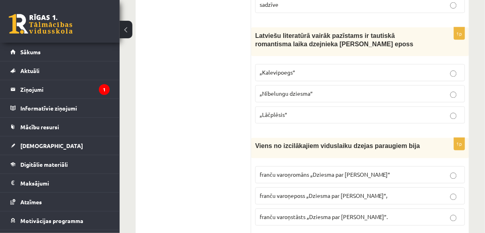
scroll to position [2609, 0]
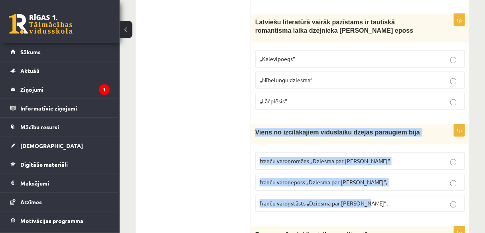
drag, startPoint x: 256, startPoint y: 86, endPoint x: 367, endPoint y: 140, distance: 123.7
click at [388, 160] on div "1p Viens no izcilākajiem viduslaiku dzejas paraugiem bija franču varoņromāns „D…" at bounding box center [360, 171] width 218 height 94
click at [359, 179] on span "franču varoņeposs „Dziesma par Rolandu”," at bounding box center [324, 182] width 128 height 7
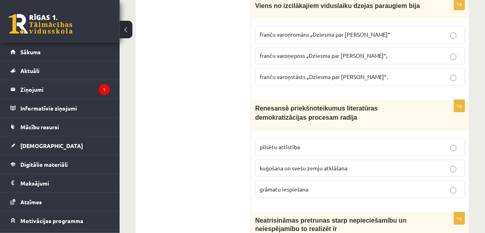
scroll to position [2736, 0]
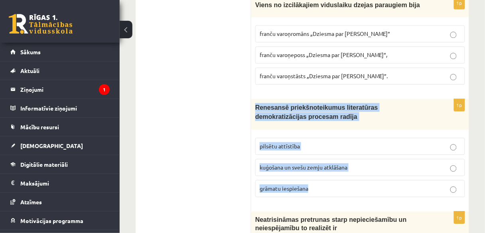
drag, startPoint x: 255, startPoint y: 62, endPoint x: 342, endPoint y: 140, distance: 117.0
click at [342, 141] on div "1p Renesansē priekšnoteikumus literatūras demokratizācijas procesam radīja pils…" at bounding box center [360, 151] width 218 height 105
click at [323, 180] on label "grāmatu iespiešana" at bounding box center [360, 188] width 210 height 17
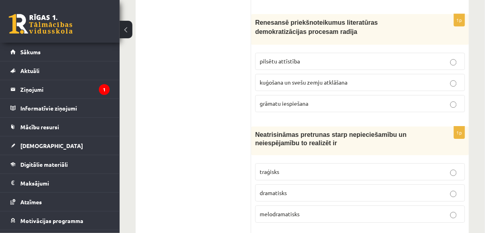
scroll to position [2832, 0]
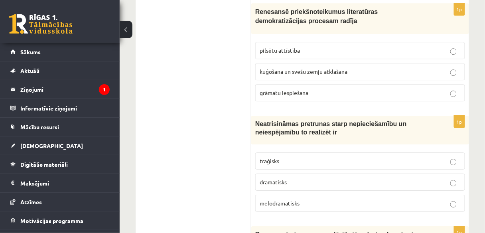
click at [315, 199] on p "melodramatisks" at bounding box center [360, 203] width 201 height 8
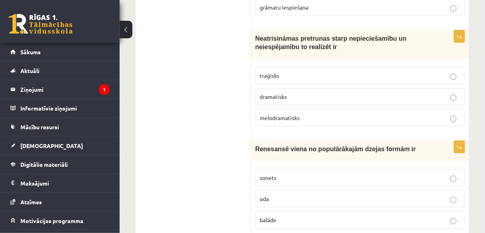
scroll to position [2928, 0]
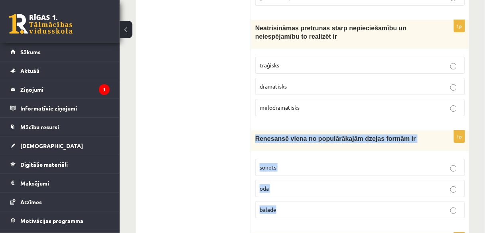
drag, startPoint x: 256, startPoint y: 88, endPoint x: 343, endPoint y: 158, distance: 111.6
click at [343, 158] on div "1p Renesansē viena no populārākajām dzejas formām ir sonets oda balāde" at bounding box center [360, 177] width 218 height 94
click at [296, 163] on p "sonets" at bounding box center [360, 167] width 201 height 8
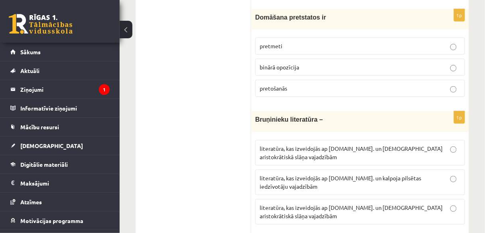
scroll to position [3055, 0]
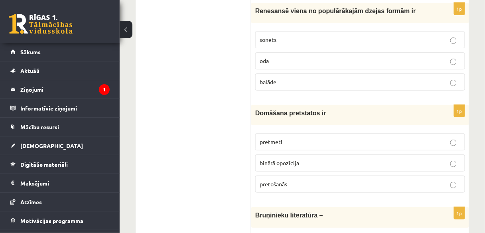
click at [296, 180] on p "pretošanās" at bounding box center [360, 184] width 201 height 8
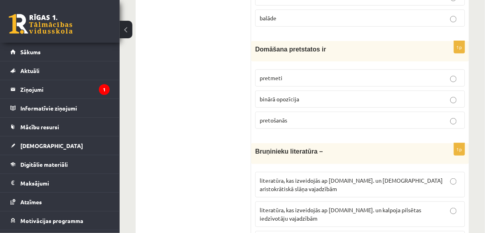
scroll to position [3151, 0]
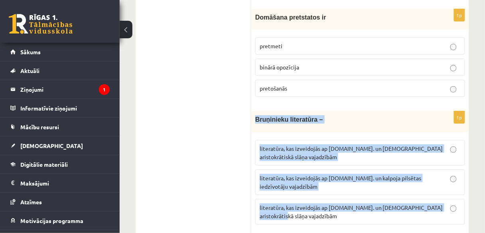
drag, startPoint x: 256, startPoint y: 71, endPoint x: 403, endPoint y: 159, distance: 170.9
click at [403, 159] on div "1p Bruņinieku literatūra – literatūra, kas izveidojās ap 20.gs. un kalpoja aris…" at bounding box center [360, 170] width 218 height 119
click at [438, 199] on label "literatūra, kas izveidojās ap 12.gs. un kalpoja aristokrātiskā slāņa vajadzībām" at bounding box center [360, 212] width 210 height 26
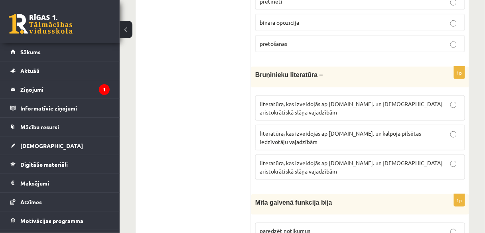
scroll to position [3215, 0]
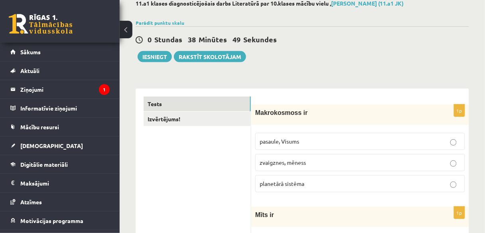
scroll to position [0, 0]
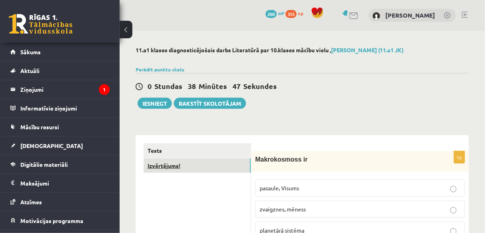
click at [196, 164] on link "Izvērtējums!" at bounding box center [197, 165] width 107 height 15
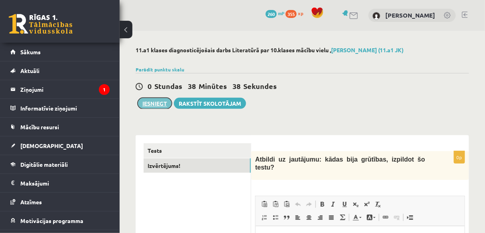
click at [159, 105] on button "Iesniegt" at bounding box center [155, 103] width 34 height 11
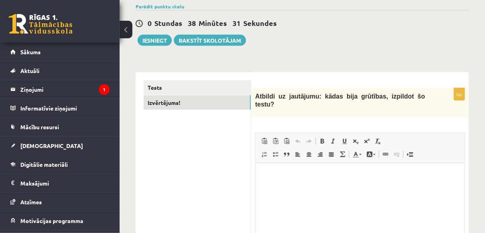
scroll to position [64, 0]
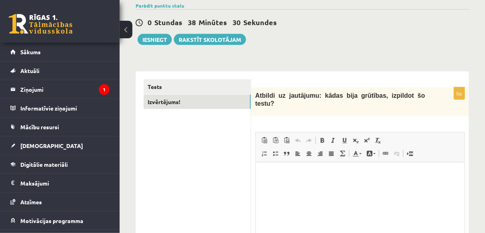
click at [319, 186] on html at bounding box center [359, 174] width 209 height 24
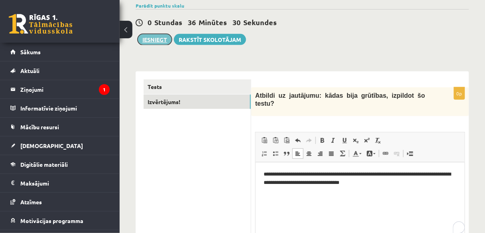
click at [158, 40] on button "Iesniegt" at bounding box center [155, 39] width 34 height 11
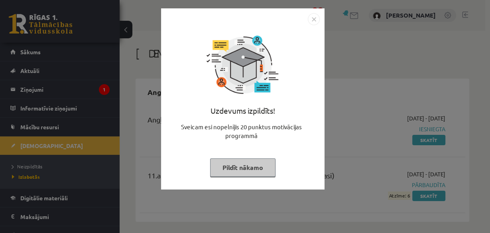
click at [260, 165] on button "Pildīt nākamo" at bounding box center [242, 167] width 65 height 18
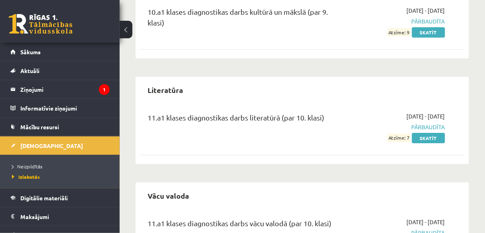
scroll to position [543, 0]
